Goal: Navigation & Orientation: Find specific page/section

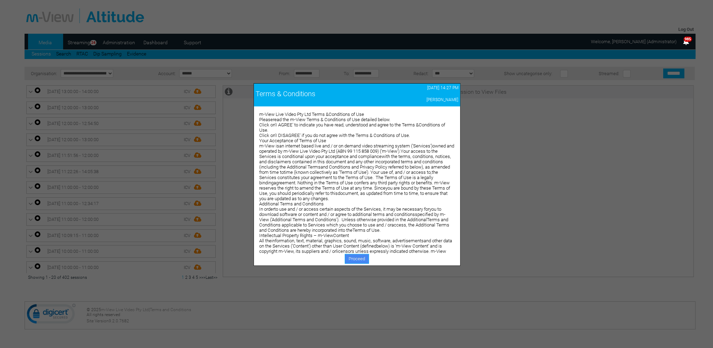
click at [347, 256] on link "Proceed" at bounding box center [357, 259] width 24 height 10
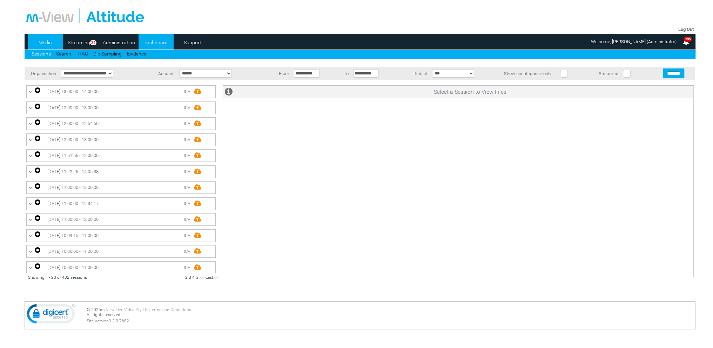
click at [155, 40] on link "Dashboard" at bounding box center [156, 42] width 34 height 11
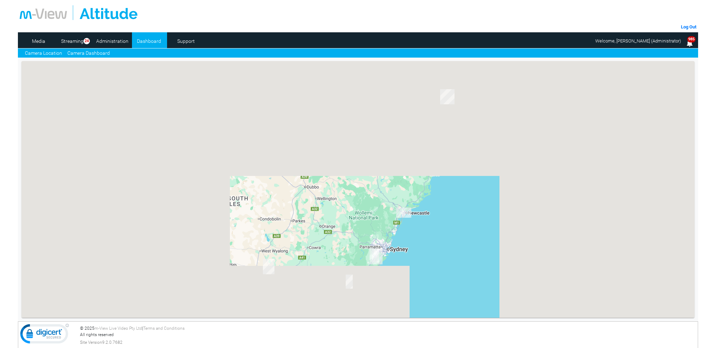
click at [106, 53] on link "Camera Dashboard" at bounding box center [88, 52] width 42 height 7
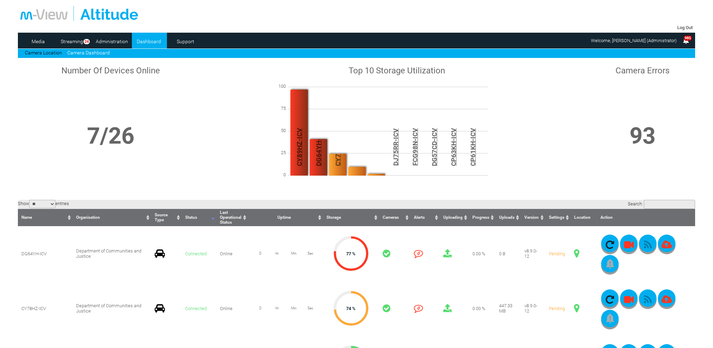
scroll to position [105, 0]
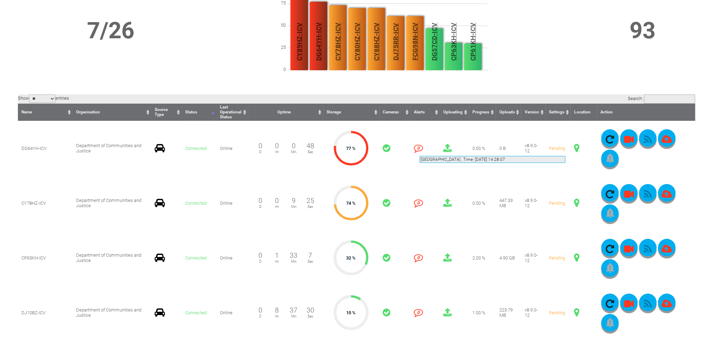
click at [574, 147] on span at bounding box center [576, 147] width 5 height 9
click at [639, 145] on button "button" at bounding box center [648, 138] width 18 height 18
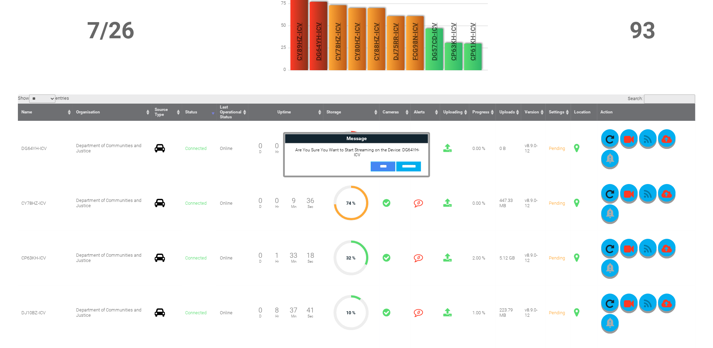
click at [382, 163] on input "**" at bounding box center [383, 166] width 25 height 10
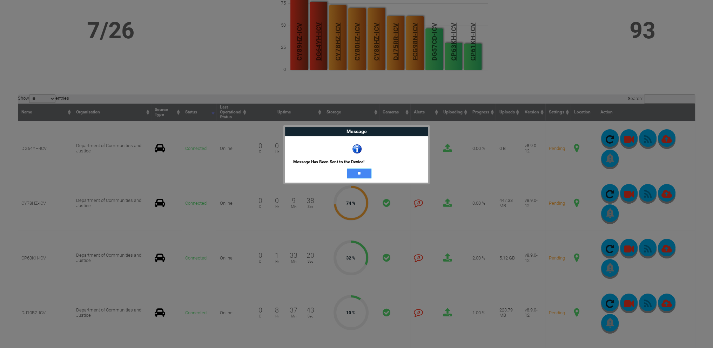
click at [367, 172] on input "**" at bounding box center [359, 173] width 25 height 10
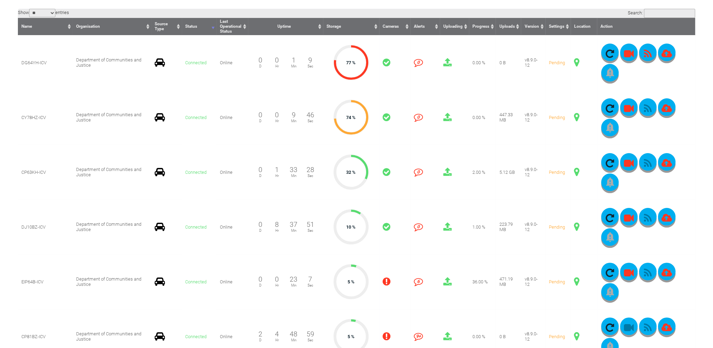
scroll to position [210, 0]
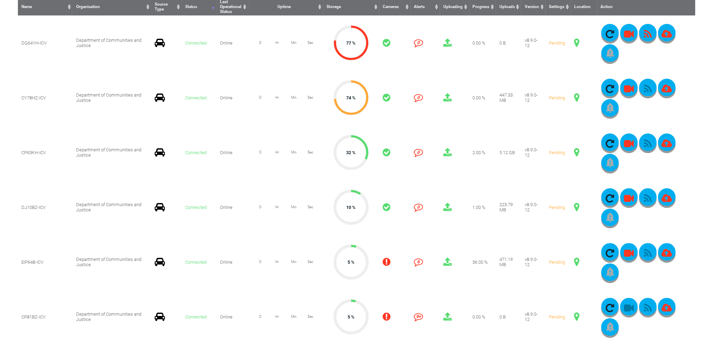
click at [574, 207] on span at bounding box center [576, 206] width 5 height 9
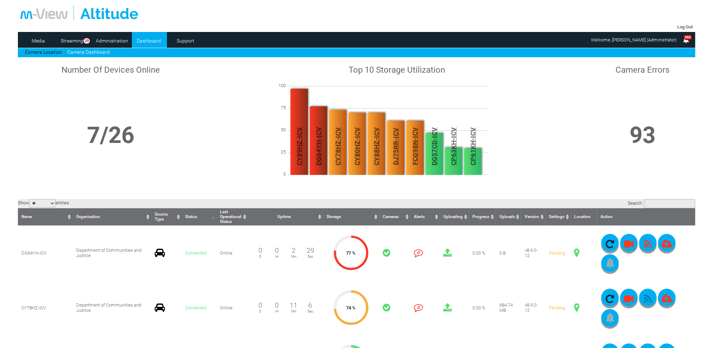
scroll to position [0, 0]
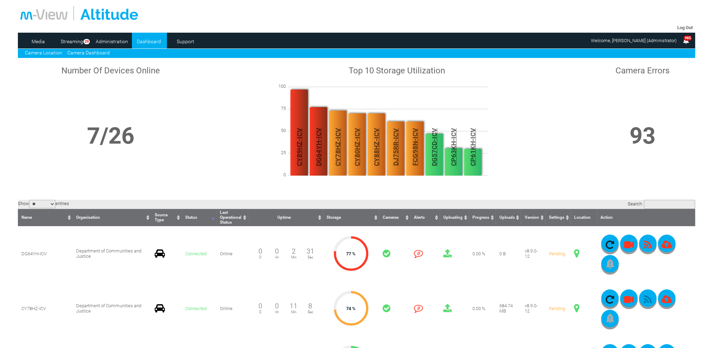
click at [56, 53] on link "Camera Location" at bounding box center [43, 53] width 37 height 6
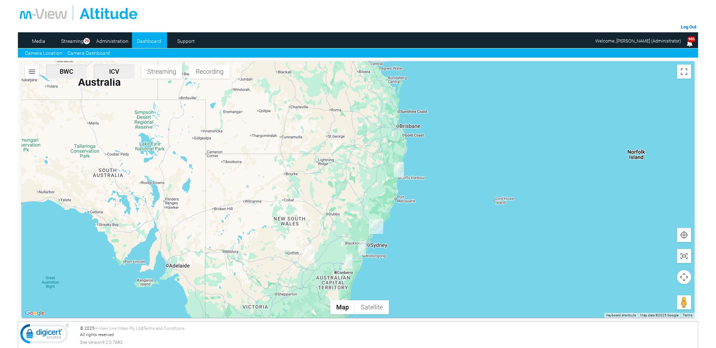
click at [95, 55] on link "Camera Dashboard" at bounding box center [88, 52] width 42 height 7
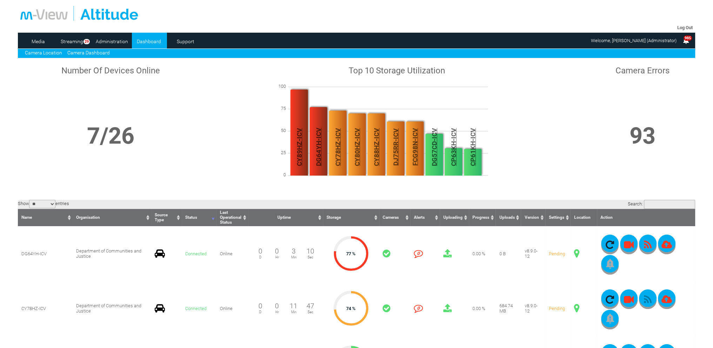
click at [49, 54] on link "Camera Location" at bounding box center [43, 53] width 37 height 6
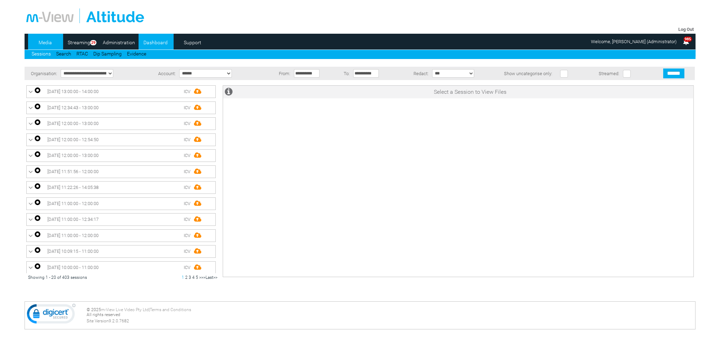
click at [155, 45] on link "Dashboard" at bounding box center [156, 42] width 34 height 11
click at [155, 44] on link "Dashboard" at bounding box center [156, 42] width 34 height 11
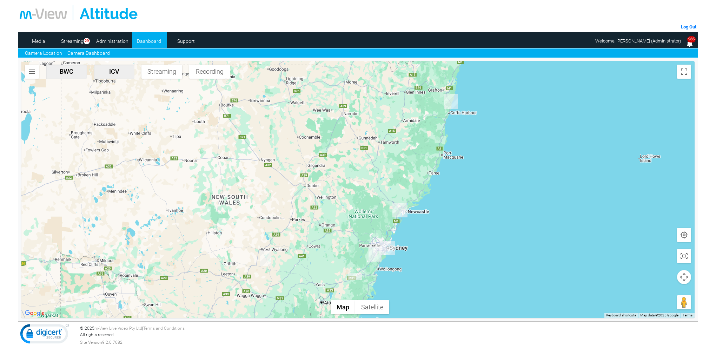
click at [90, 53] on link "Camera Dashboard" at bounding box center [88, 52] width 42 height 7
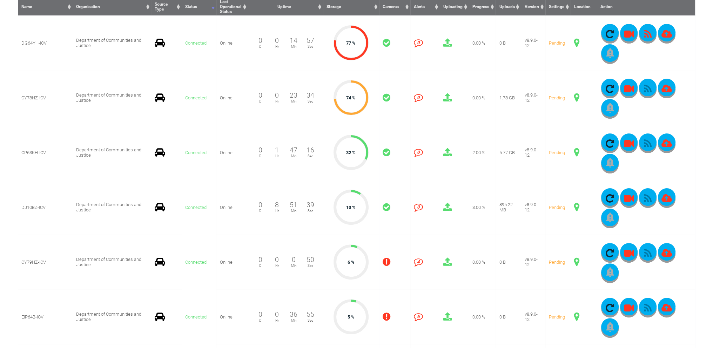
scroll to position [175, 0]
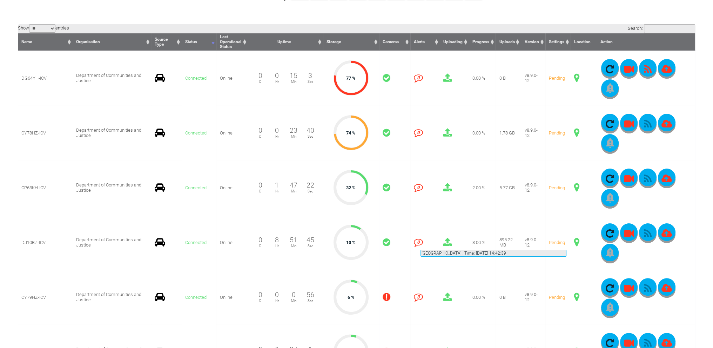
click at [574, 241] on span at bounding box center [576, 241] width 5 height 9
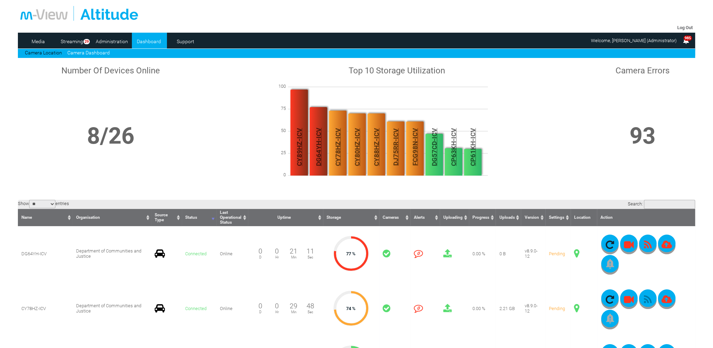
scroll to position [0, 0]
click at [48, 54] on link "Camera Location" at bounding box center [43, 53] width 37 height 6
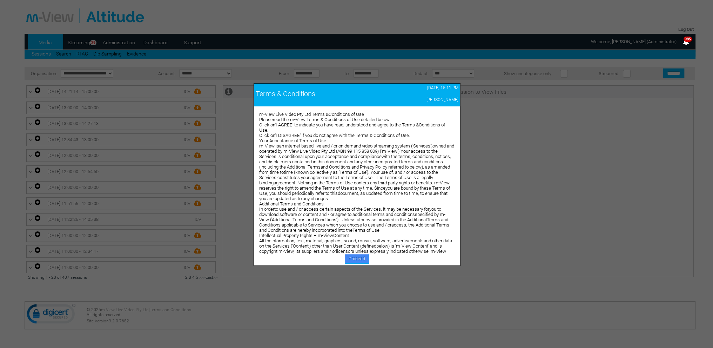
click at [361, 258] on link "Proceed" at bounding box center [357, 259] width 24 height 10
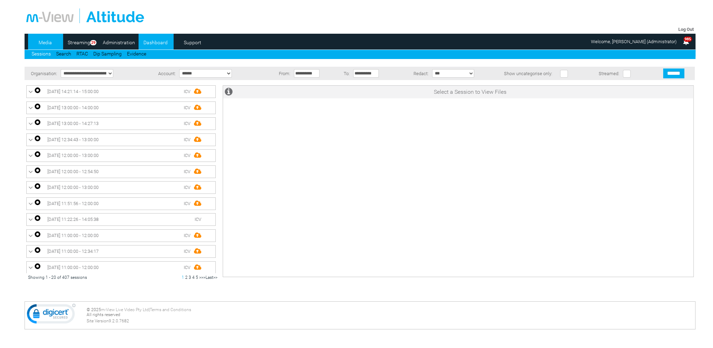
click at [153, 43] on link "Dashboard" at bounding box center [156, 42] width 34 height 11
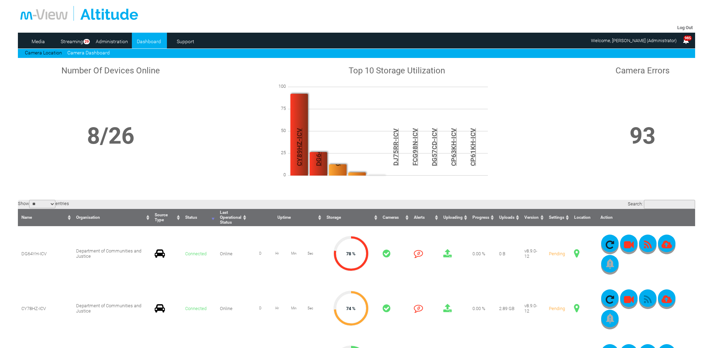
scroll to position [175, 0]
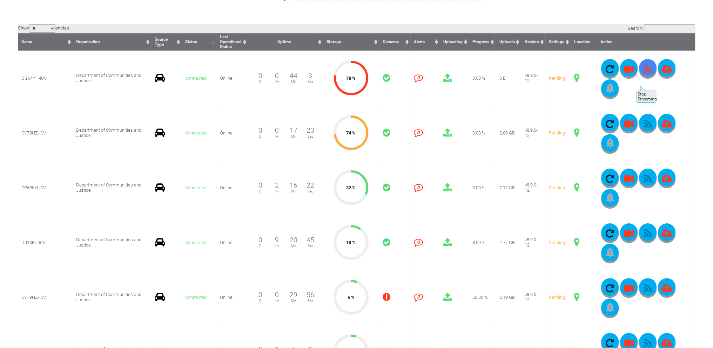
click at [639, 74] on icon "button" at bounding box center [648, 69] width 18 height 10
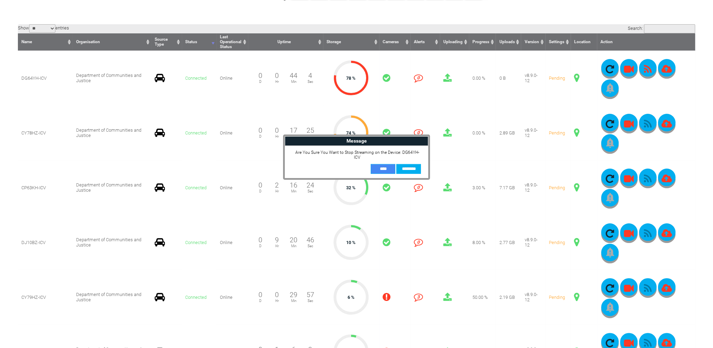
click at [380, 164] on input "**" at bounding box center [383, 169] width 25 height 10
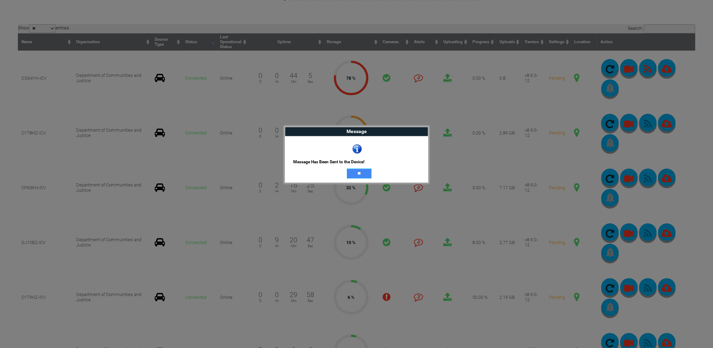
click at [359, 175] on input "**" at bounding box center [359, 173] width 25 height 10
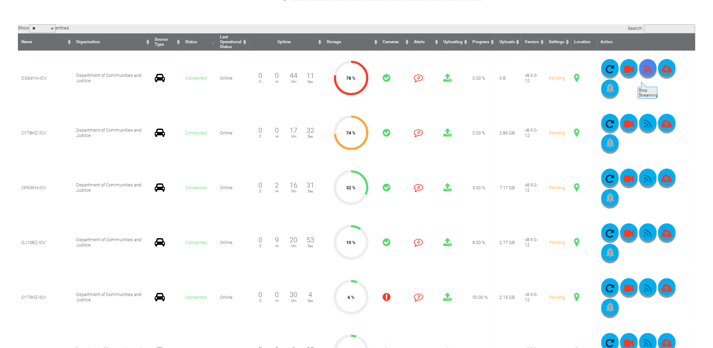
click at [639, 74] on icon "button" at bounding box center [648, 69] width 18 height 10
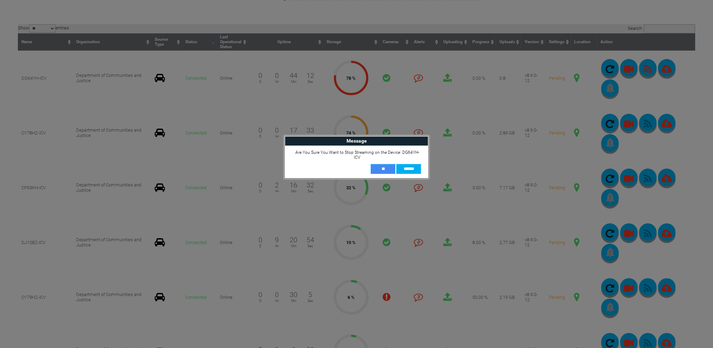
click at [387, 164] on input "**" at bounding box center [383, 169] width 25 height 10
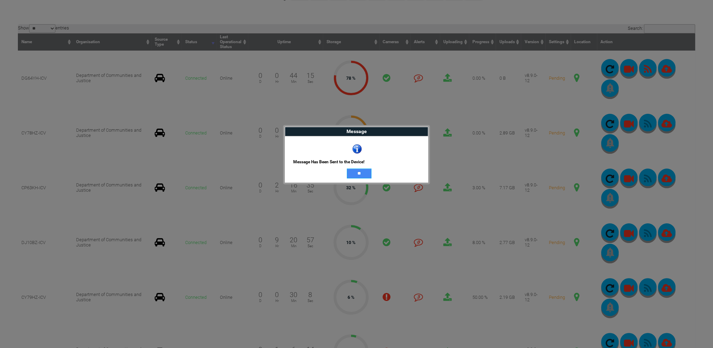
click at [357, 174] on input "**" at bounding box center [359, 173] width 25 height 10
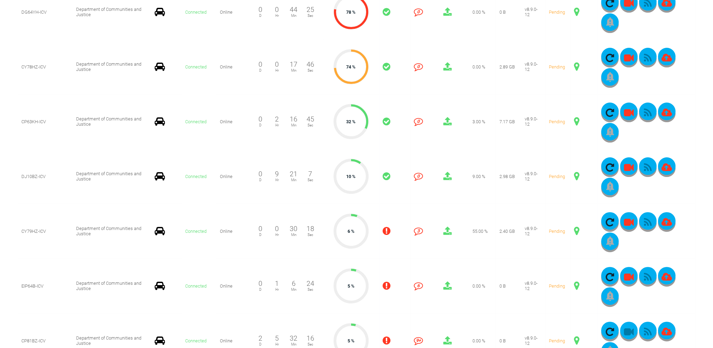
scroll to position [246, 0]
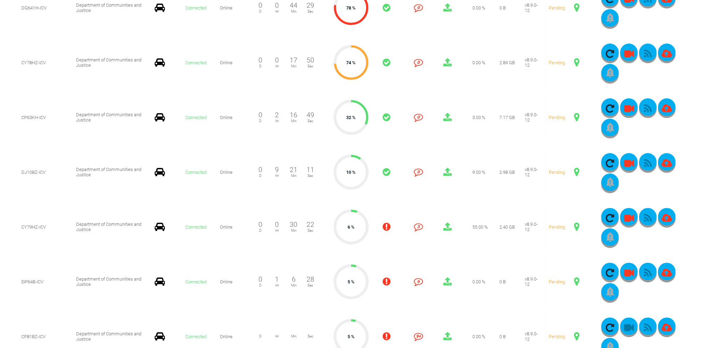
click at [574, 172] on span at bounding box center [576, 171] width 5 height 9
